Goal: Find specific fact: Find specific fact

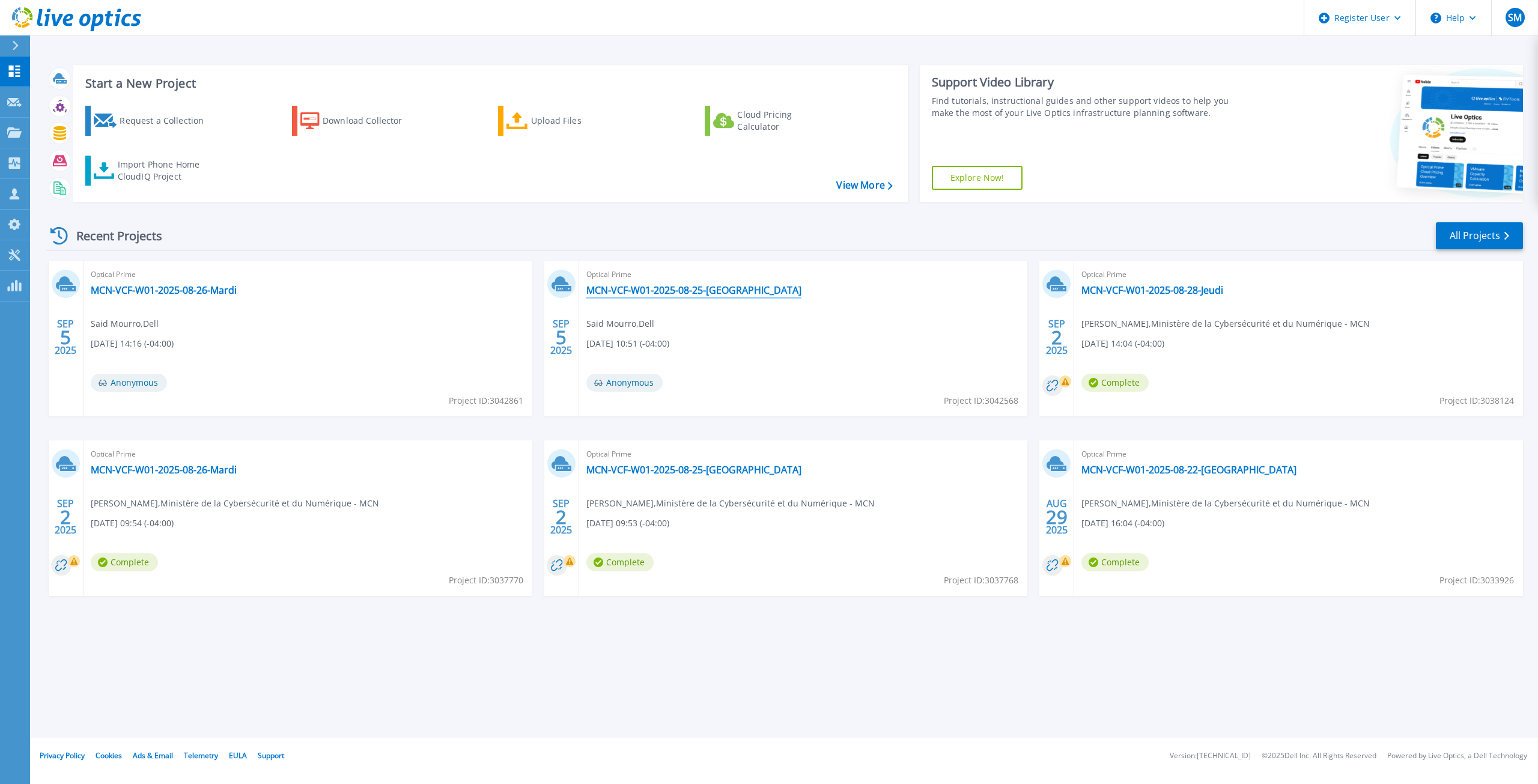
click at [650, 290] on link "MCN-VCF-W01-2025-08-25-[GEOGRAPHIC_DATA]" at bounding box center [693, 290] width 215 height 12
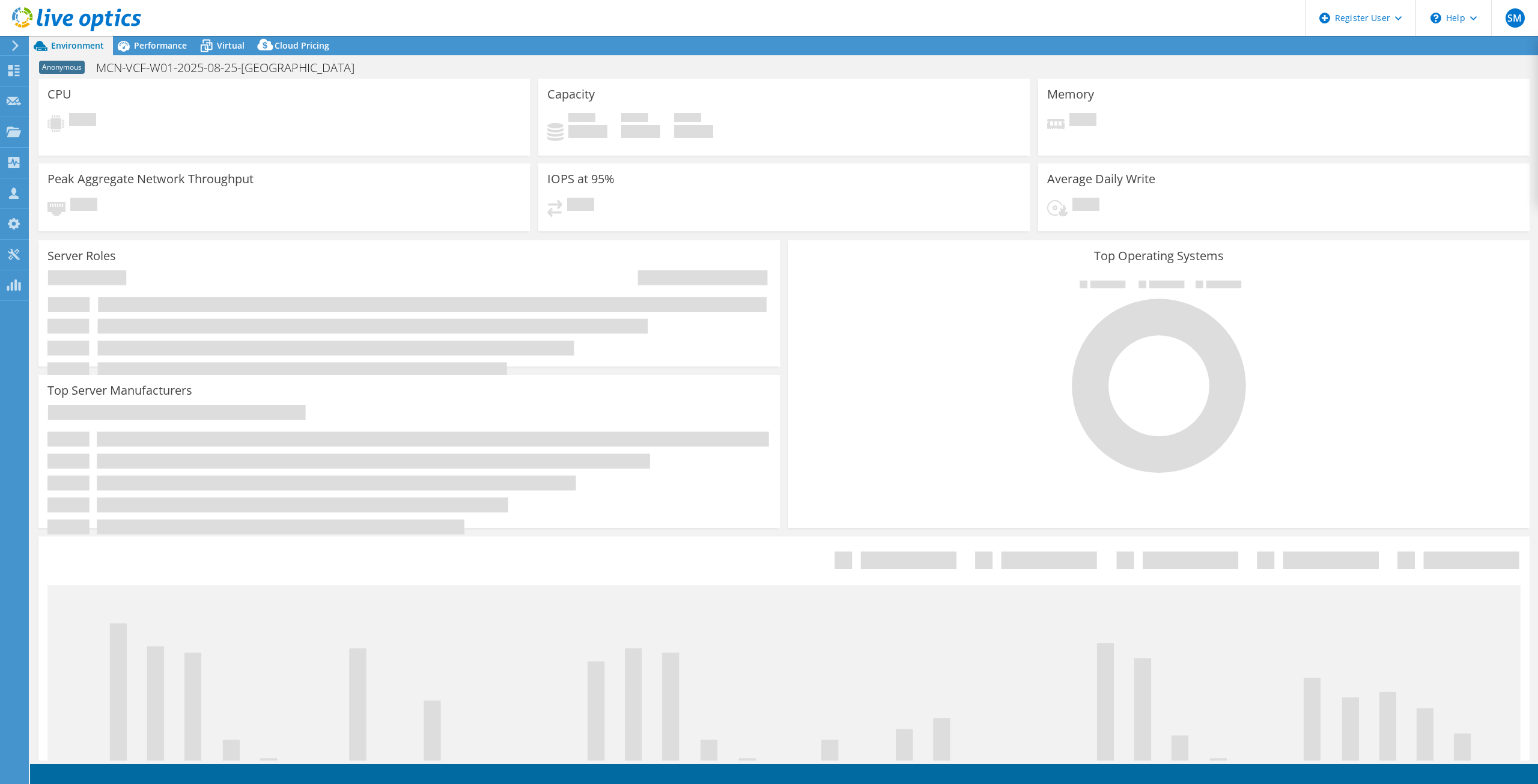
select select "Canada"
select select "CAD"
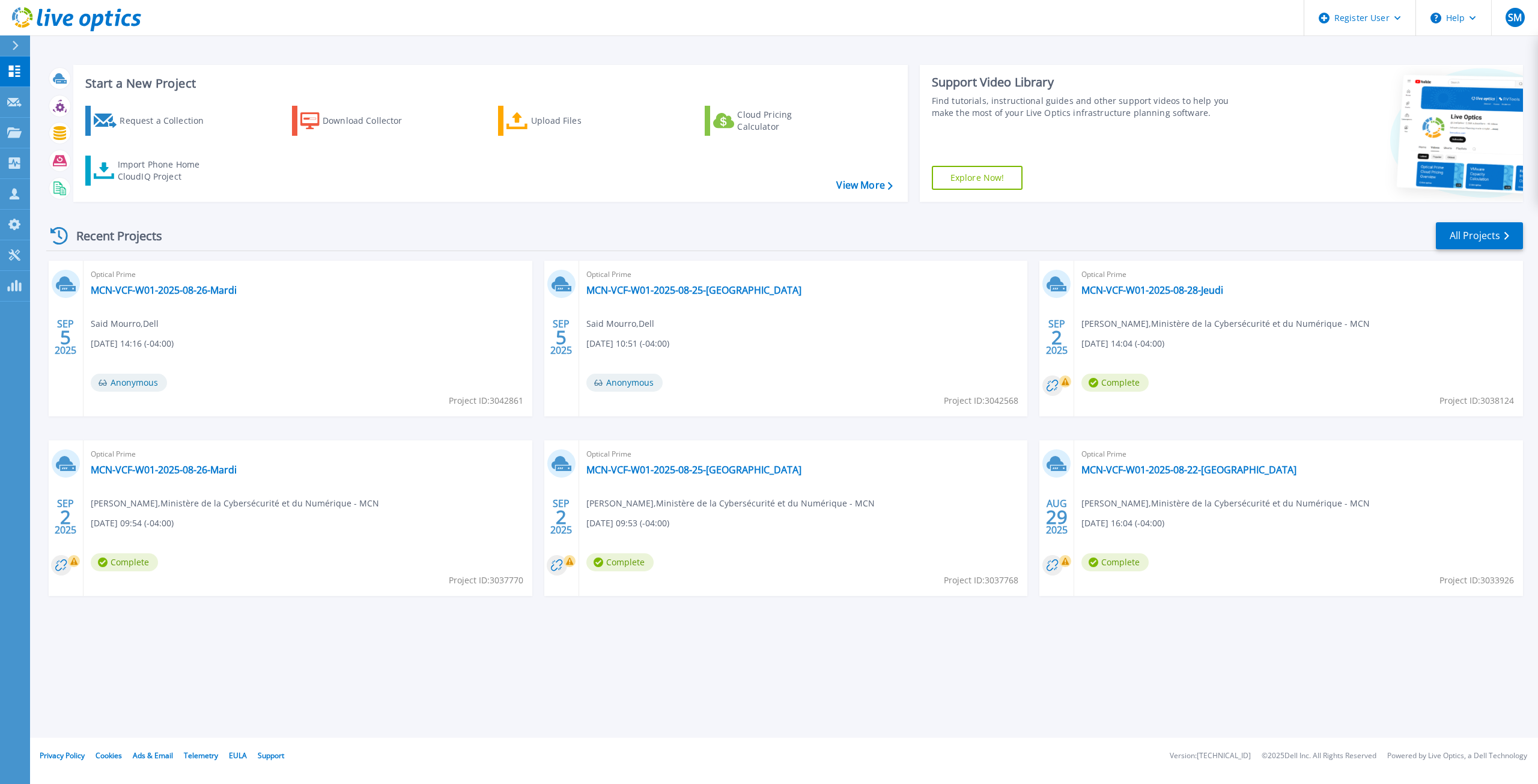
click at [1008, 394] on div "Optical Prime MCN-VCF-W01-2025-08-25-Lundi Said Mourro , Dell 09/05/2025, 10:51…" at bounding box center [803, 338] width 449 height 156
click at [1008, 398] on span "Project ID: 3042568" at bounding box center [981, 400] width 75 height 13
copy span "3042568"
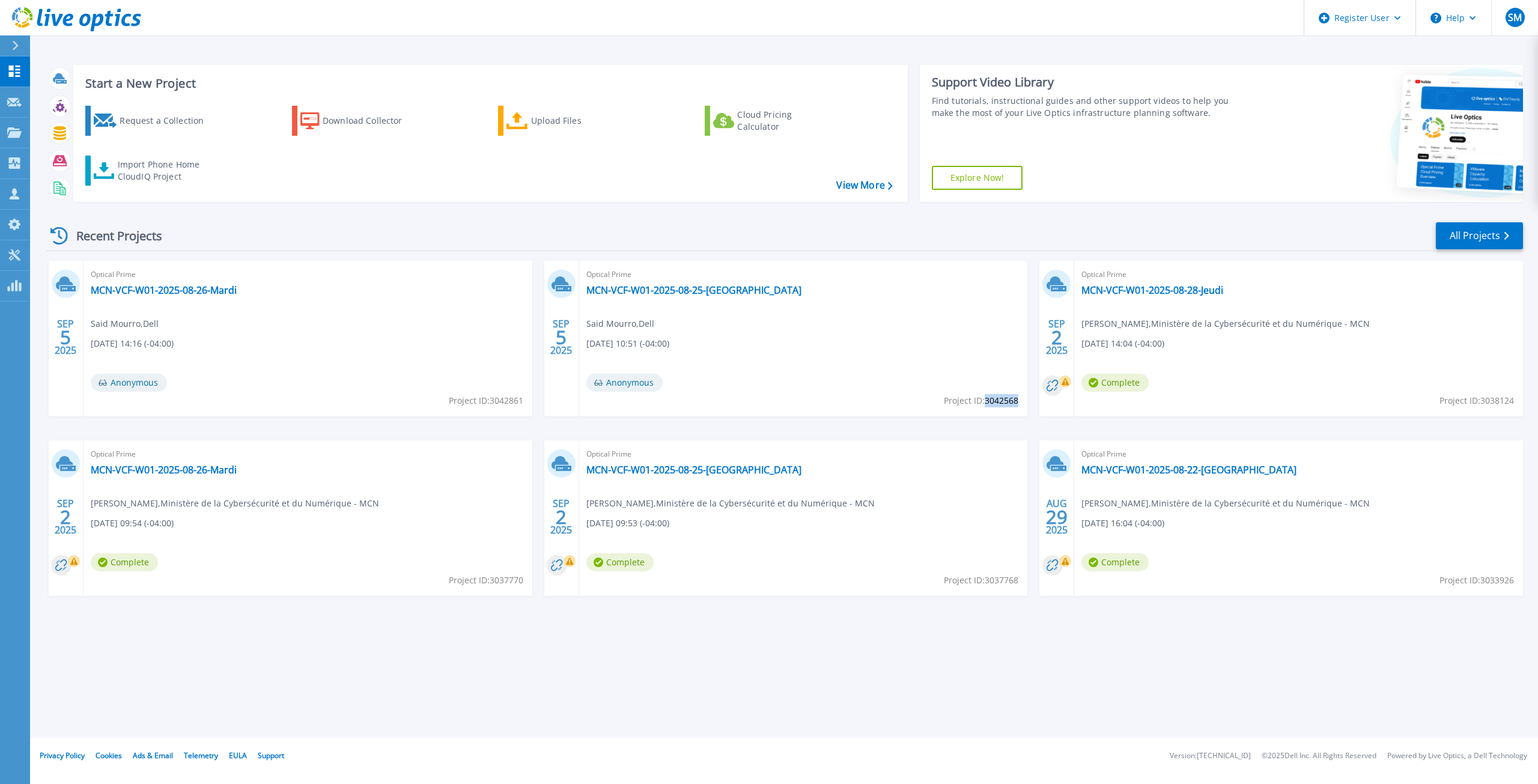
click at [998, 400] on span "Project ID: 3042568" at bounding box center [981, 400] width 75 height 13
click at [1011, 401] on span "Project ID: 3042568" at bounding box center [981, 400] width 75 height 13
